Goal: Register for event/course

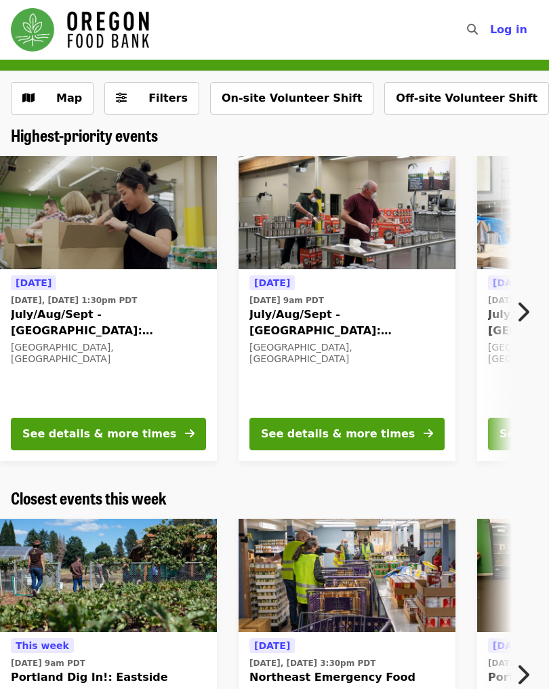
click at [513, 313] on button "Next item" at bounding box center [527, 312] width 45 height 38
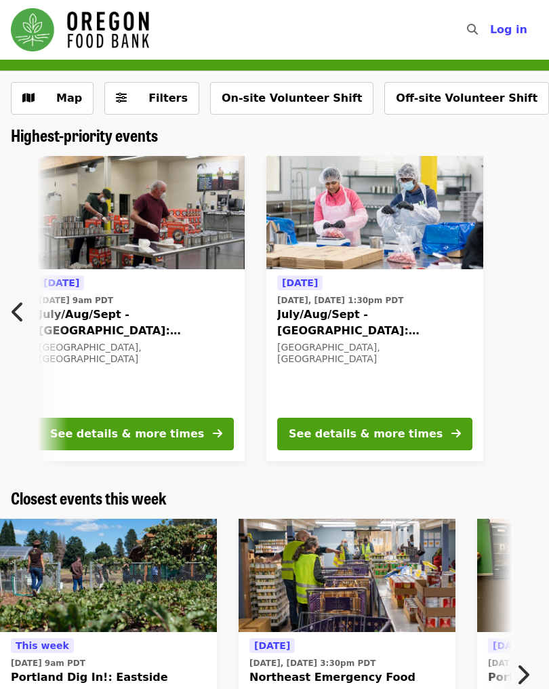
scroll to position [0, 363]
click at [277, 432] on button "See details & more times" at bounding box center [374, 434] width 195 height 33
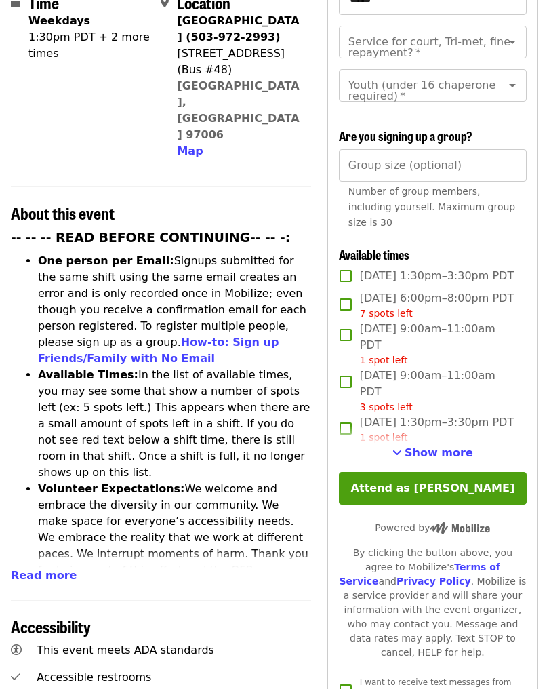
click at [426, 448] on span "Show more" at bounding box center [439, 453] width 68 height 13
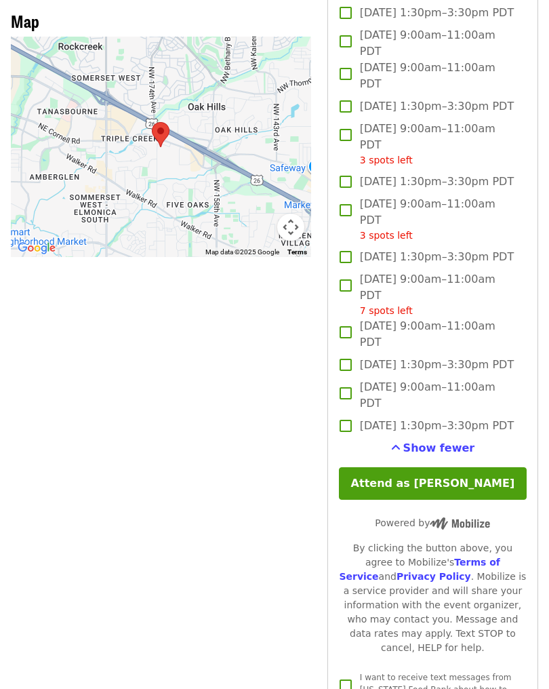
scroll to position [1247, 0]
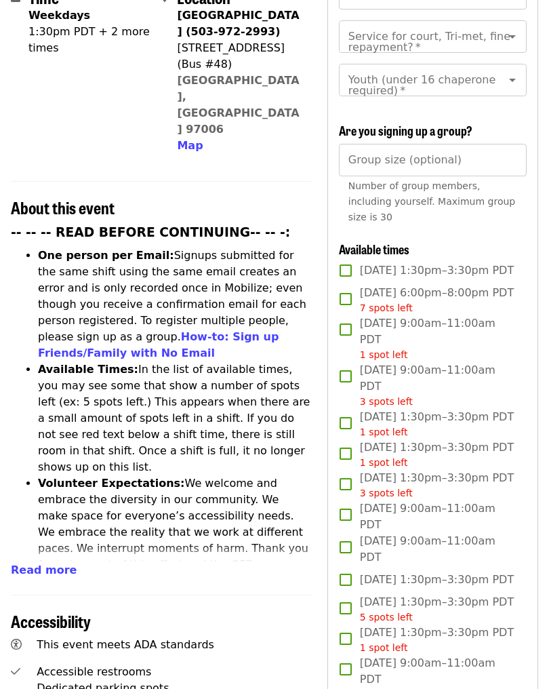
scroll to position [332, 0]
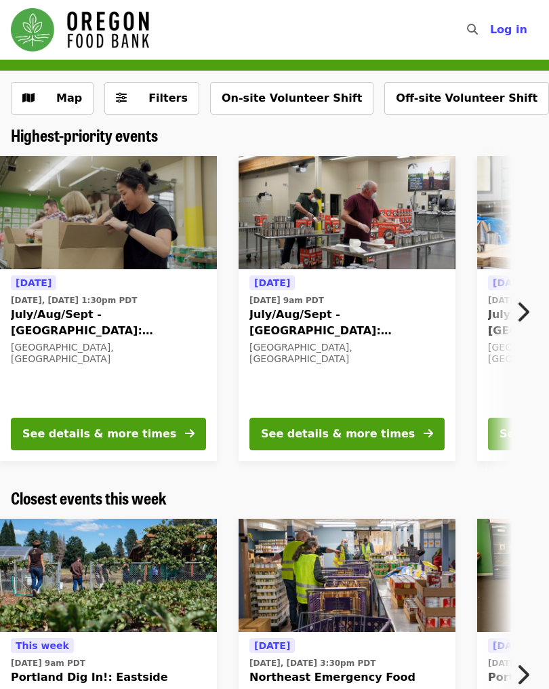
click at [538, 1] on nav "Skip to content ​ Log in" at bounding box center [274, 30] width 549 height 60
click at [514, 28] on span "Log in" at bounding box center [508, 29] width 37 height 13
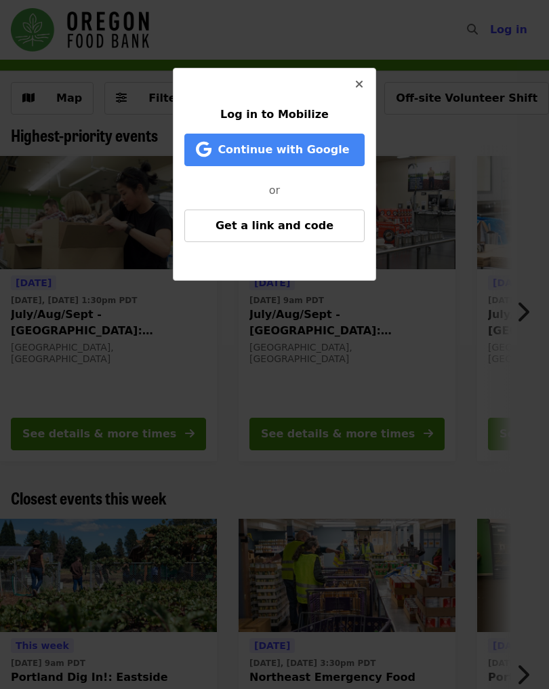
click at [363, 80] on button "Close" at bounding box center [359, 84] width 33 height 33
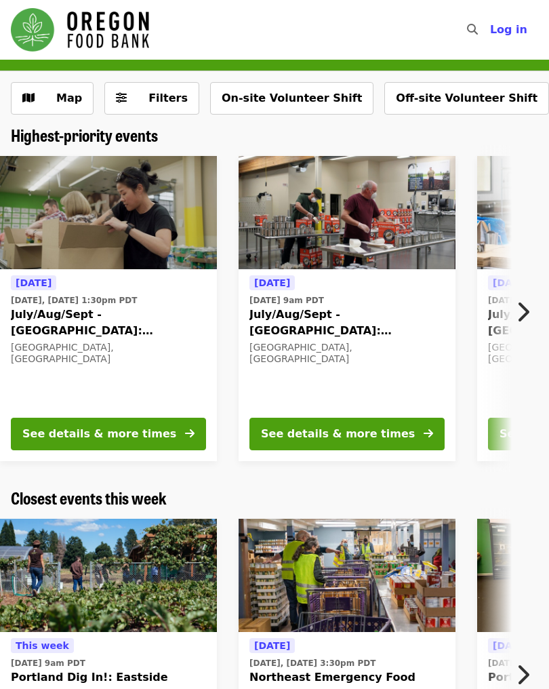
click at [473, 33] on icon "search icon" at bounding box center [472, 29] width 11 height 13
click at [433, 102] on button "Off-site Volunteer Shift" at bounding box center [466, 98] width 165 height 33
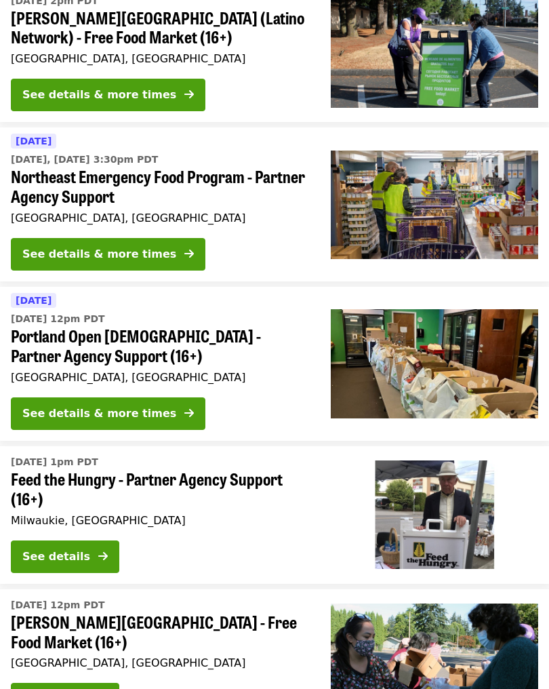
scroll to position [370, 0]
